Goal: Task Accomplishment & Management: Complete application form

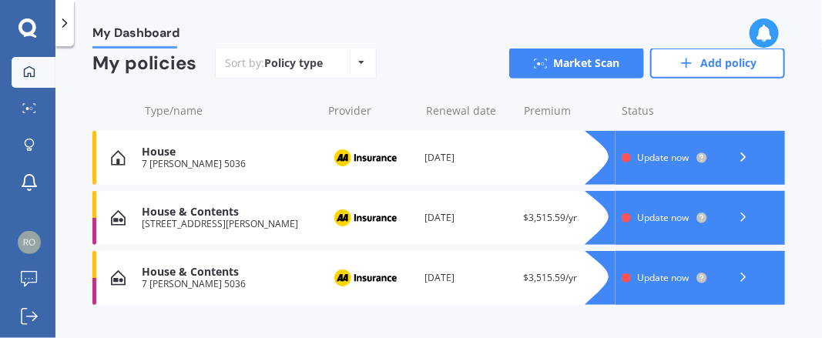
scroll to position [160, 0]
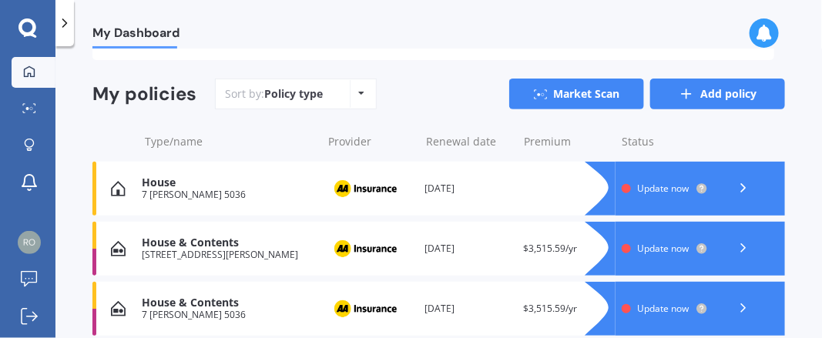
click at [744, 96] on link "Add policy" at bounding box center [717, 94] width 135 height 31
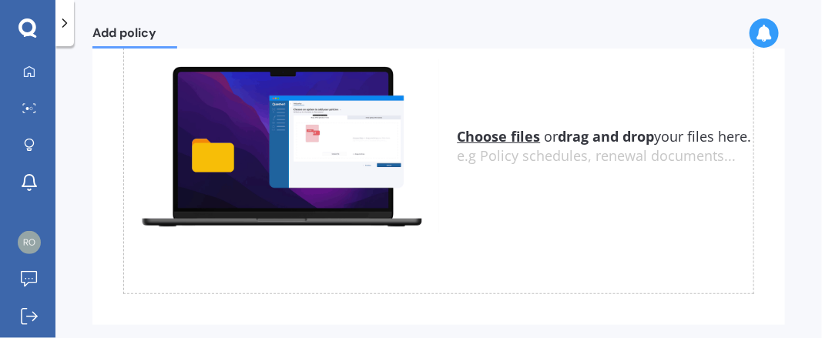
scroll to position [192, 0]
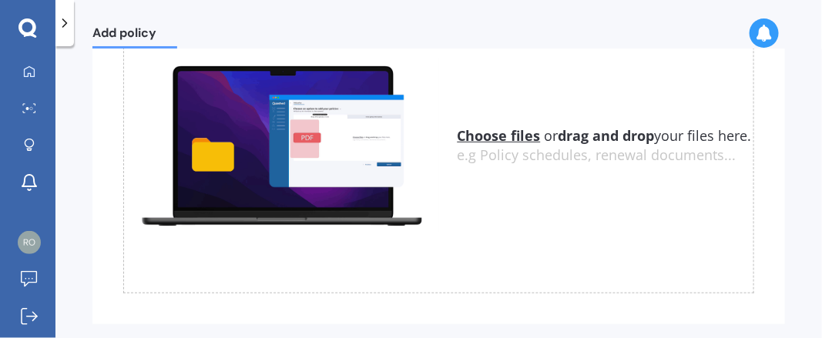
click at [509, 126] on u "Choose files" at bounding box center [499, 135] width 83 height 18
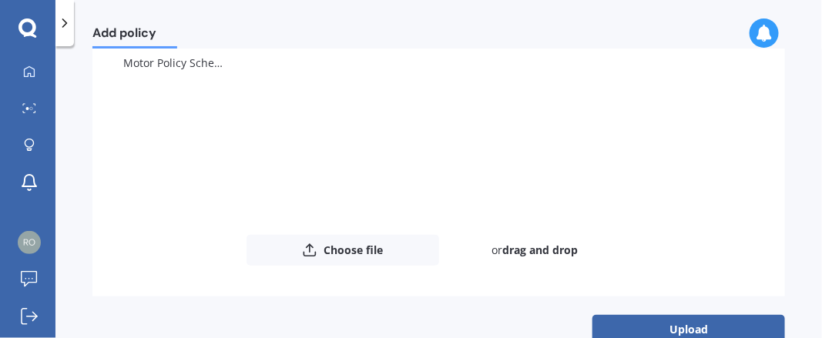
scroll to position [233, 0]
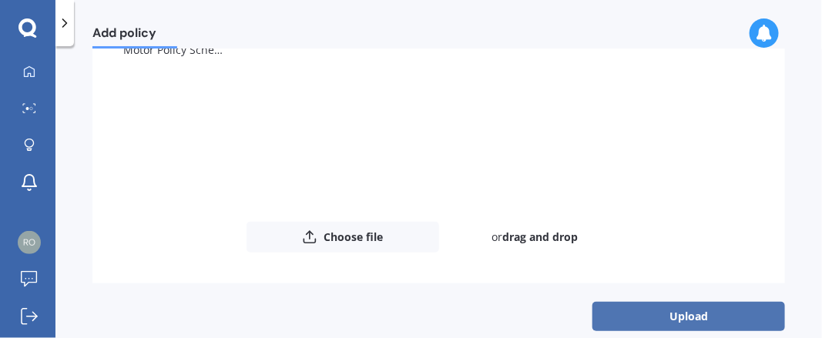
click at [670, 317] on button "Upload" at bounding box center [689, 316] width 193 height 29
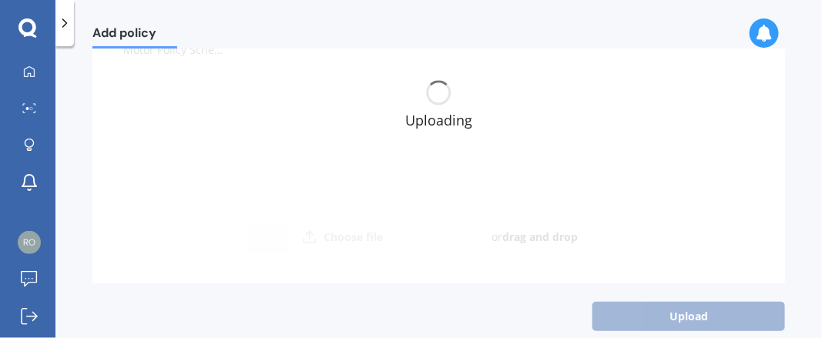
scroll to position [0, 0]
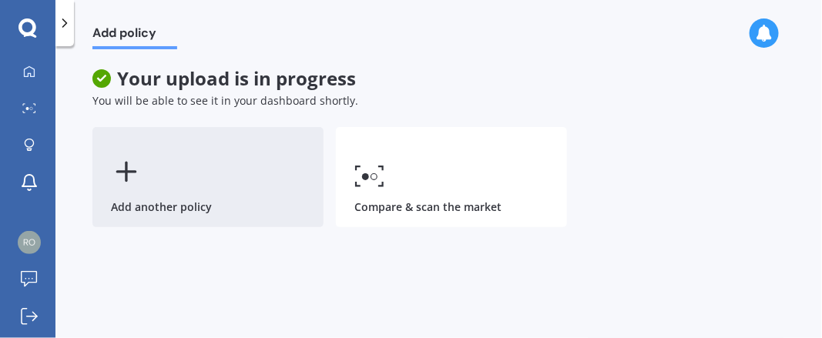
click at [121, 173] on icon at bounding box center [126, 171] width 31 height 31
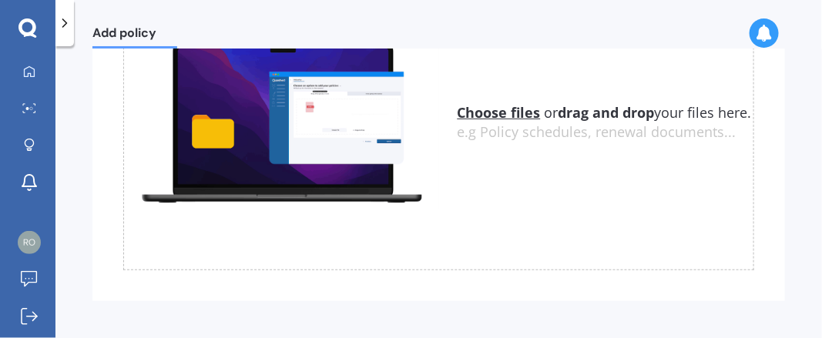
scroll to position [223, 0]
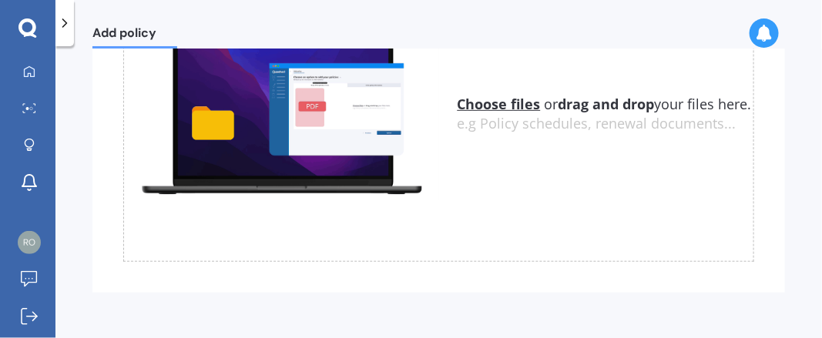
click at [479, 95] on u "Choose files" at bounding box center [499, 104] width 83 height 18
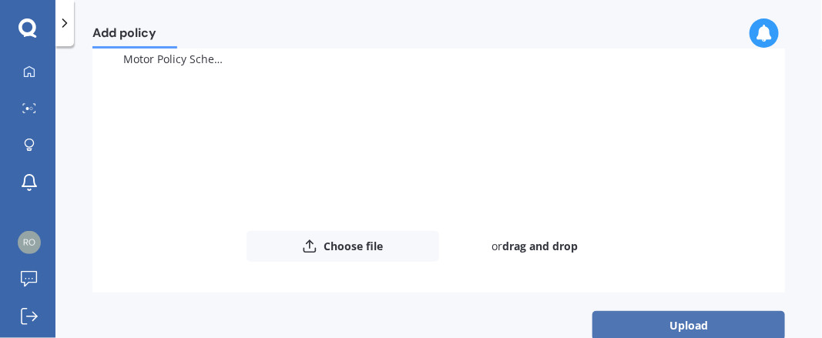
click at [651, 323] on button "Upload" at bounding box center [689, 325] width 193 height 29
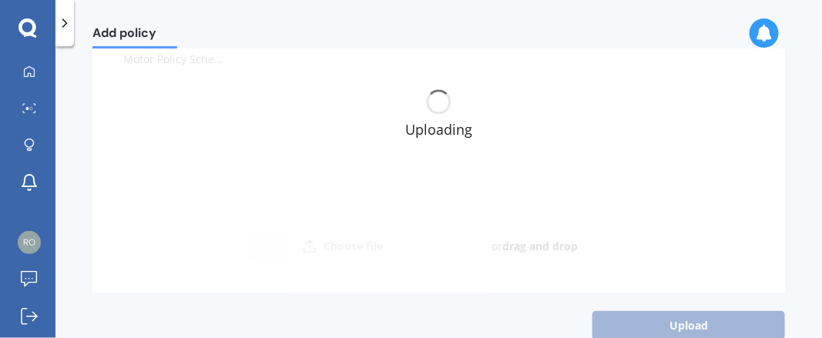
scroll to position [0, 0]
